Goal: Browse casually

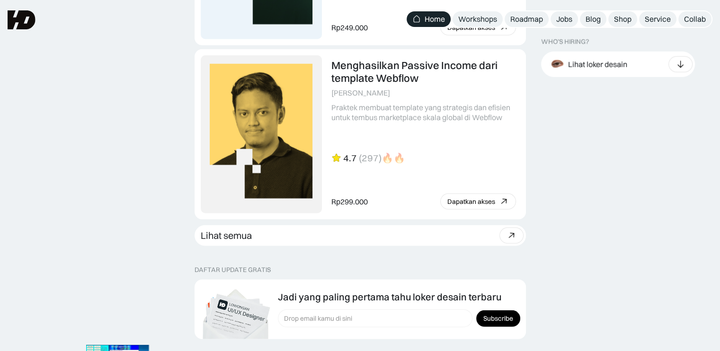
scroll to position [2510, 0]
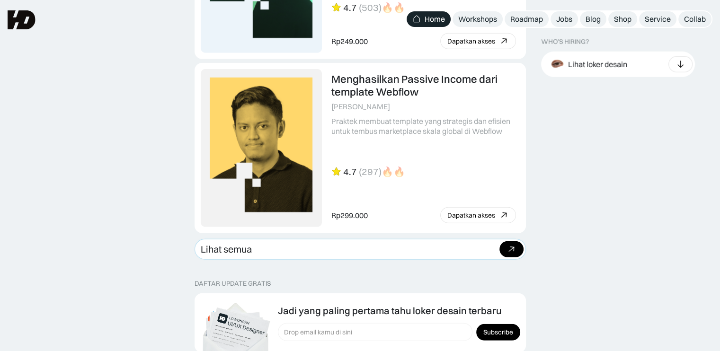
click at [464, 245] on link "Lihat semua Beli bundle Hemat Rp706.001 Rp5,206,000 Rp4.499.999 Beli paket" at bounding box center [361, 249] width 332 height 21
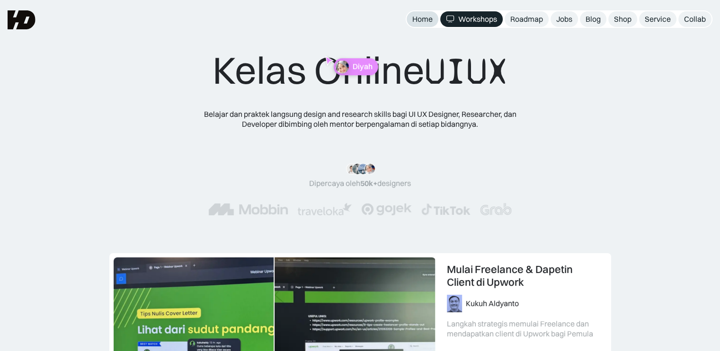
click at [422, 18] on div "Home" at bounding box center [423, 19] width 20 height 10
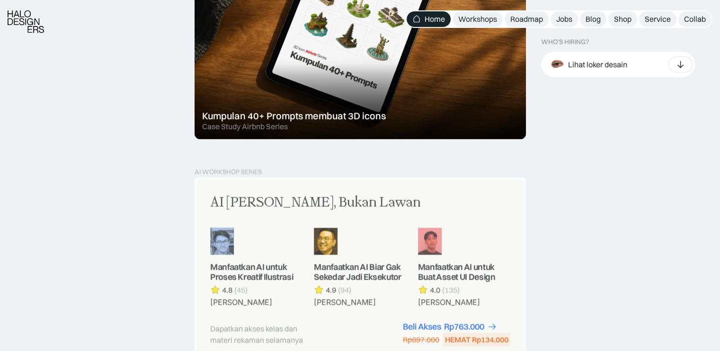
scroll to position [805, 0]
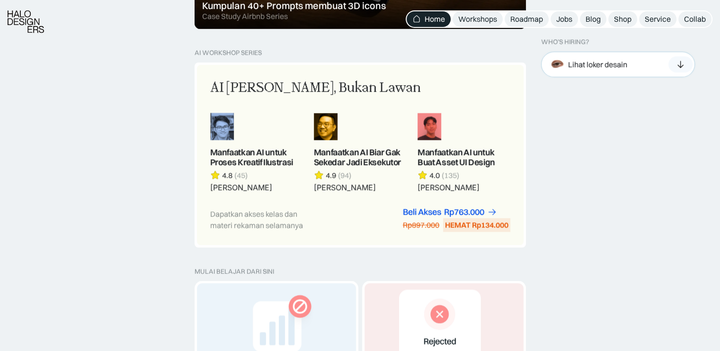
click at [678, 61] on icon at bounding box center [681, 64] width 10 height 9
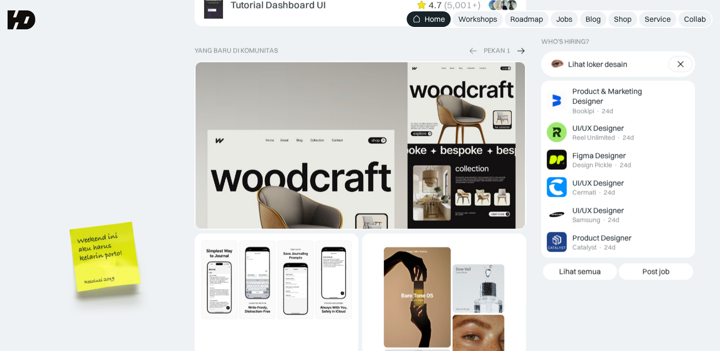
scroll to position [1658, 0]
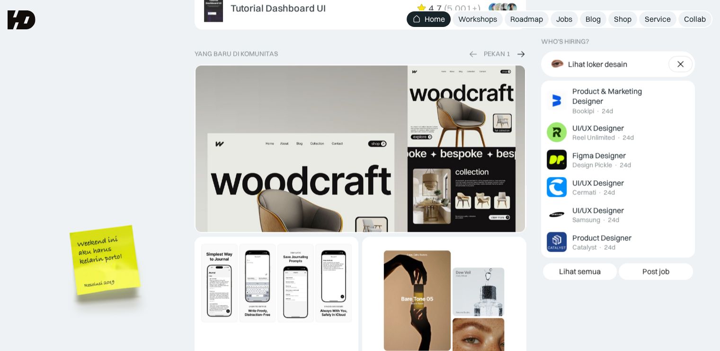
click at [319, 141] on img "1 of 2" at bounding box center [361, 246] width 330 height 362
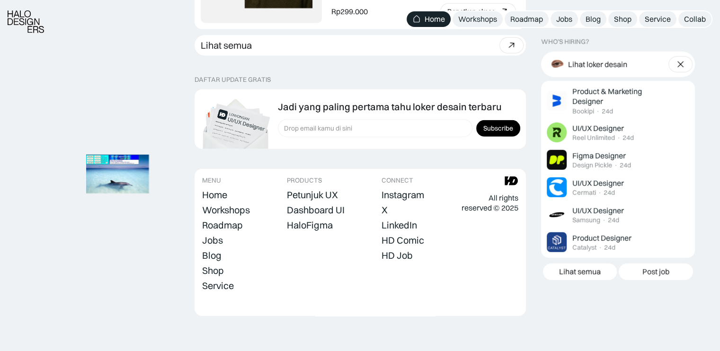
scroll to position [2715, 0]
click at [317, 225] on div "HaloFigma" at bounding box center [310, 224] width 46 height 11
click at [318, 206] on div "Dashboard UI" at bounding box center [316, 209] width 58 height 11
click at [201, 266] on footer "MENU Home Workshops Roadmap Jobs Blog Shop Service Collab PRODUCTS Petunjuk UX …" at bounding box center [361, 242] width 332 height 147
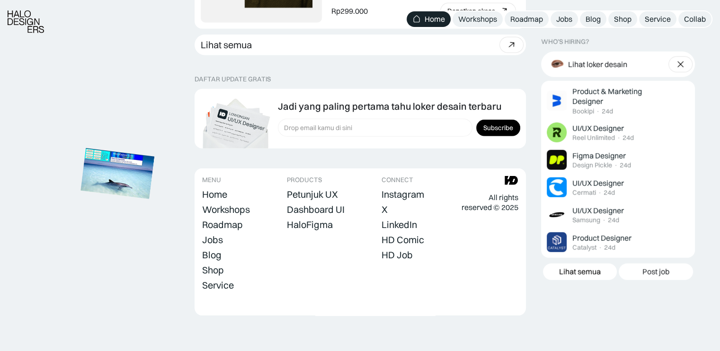
click at [140, 181] on img at bounding box center [118, 174] width 74 height 51
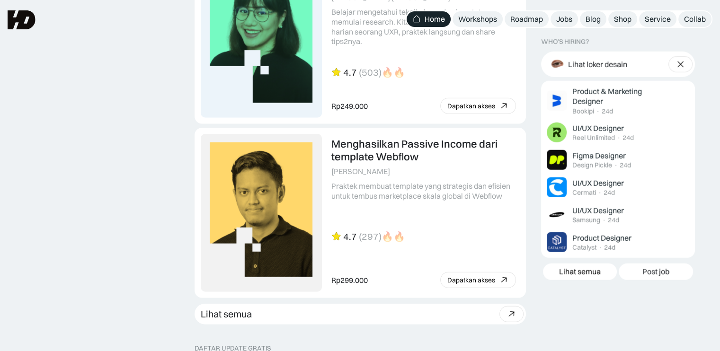
scroll to position [2443, 0]
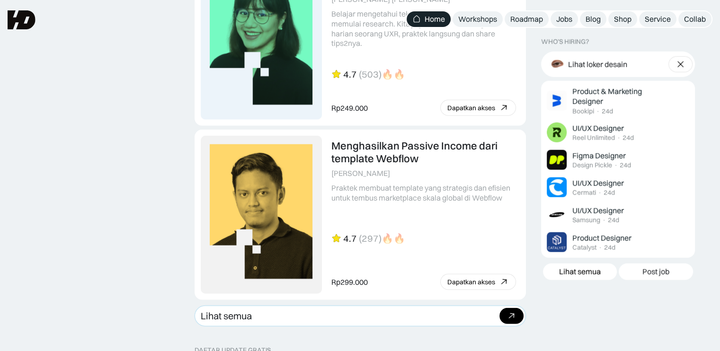
click at [369, 319] on link "Lihat semua Beli bundle Hemat Rp706.001 Rp5,206,000 Rp4.499.999 Beli paket" at bounding box center [361, 316] width 332 height 21
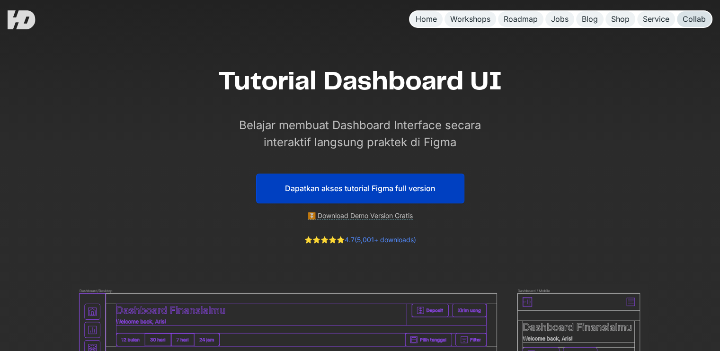
click at [709, 20] on link "Collab" at bounding box center [694, 19] width 35 height 16
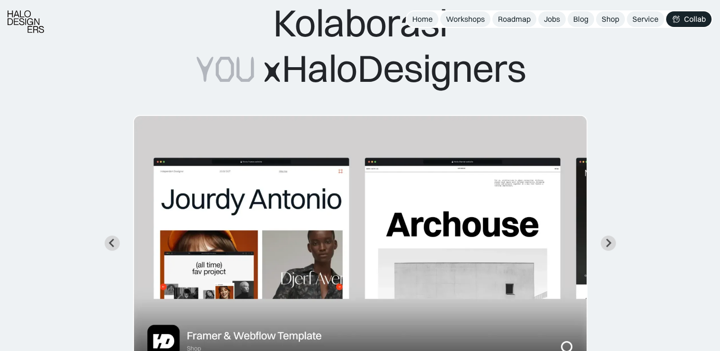
scroll to position [95, 0]
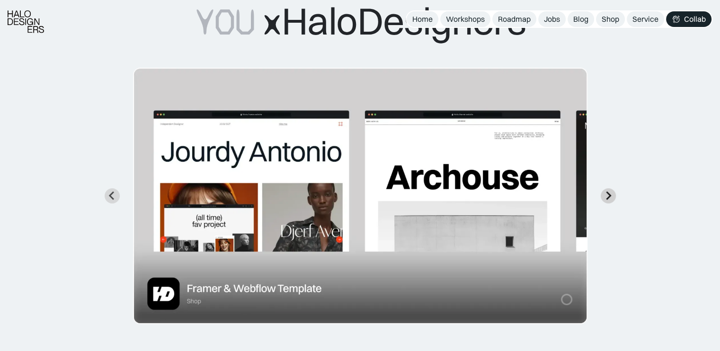
click at [612, 198] on icon "Next slide" at bounding box center [608, 195] width 9 height 9
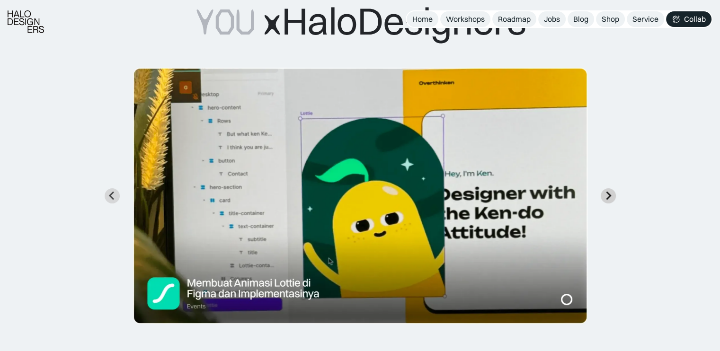
click at [612, 198] on icon "Next slide" at bounding box center [608, 195] width 9 height 9
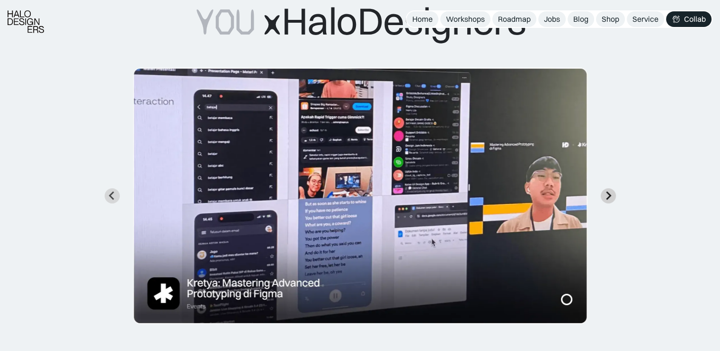
click at [612, 198] on icon "Next slide" at bounding box center [608, 195] width 9 height 9
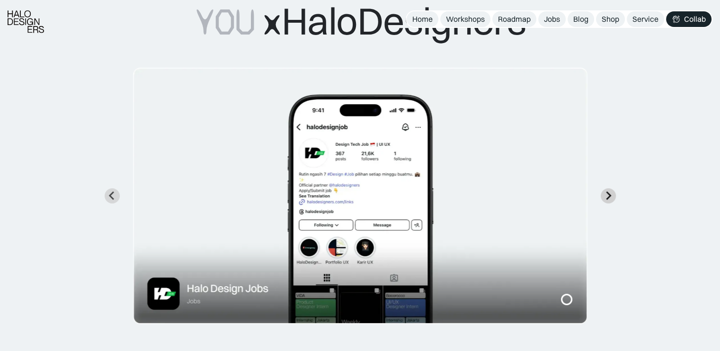
click at [612, 198] on icon "Next slide" at bounding box center [608, 195] width 9 height 9
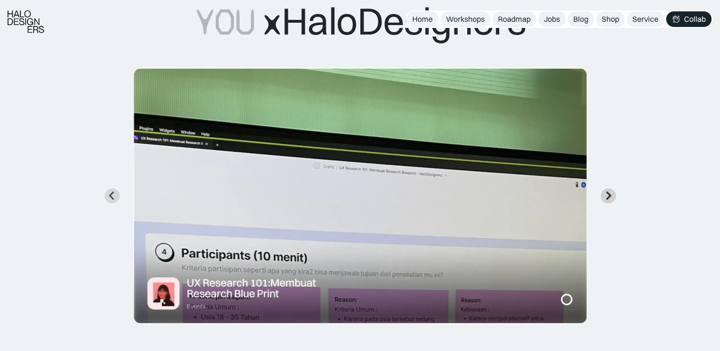
click at [610, 196] on icon "Next slide" at bounding box center [608, 196] width 5 height 9
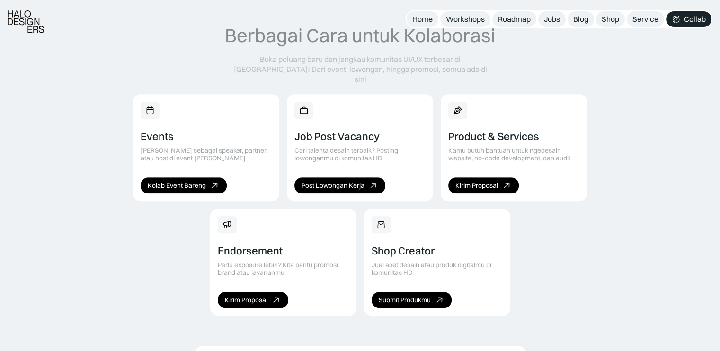
scroll to position [616, 0]
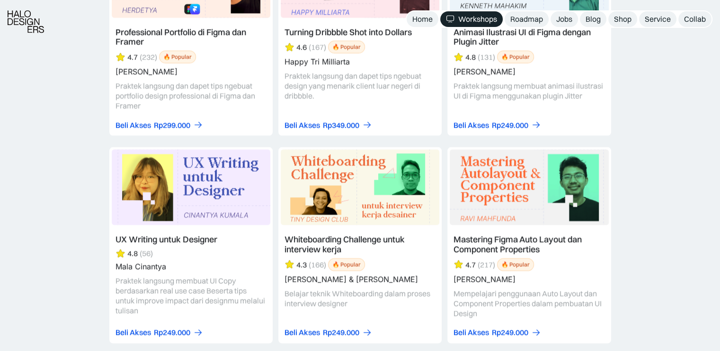
scroll to position [3097, 0]
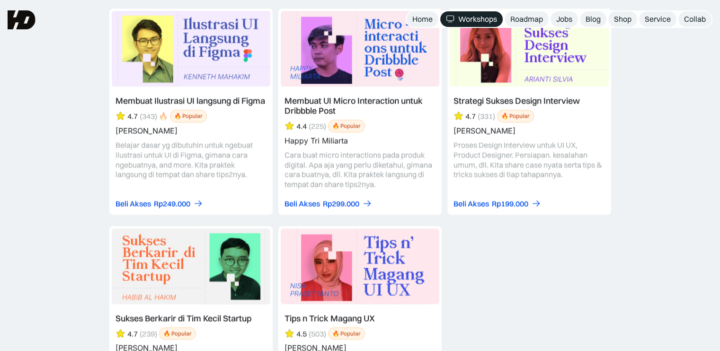
scroll to position [3713, 0]
